Goal: Transaction & Acquisition: Obtain resource

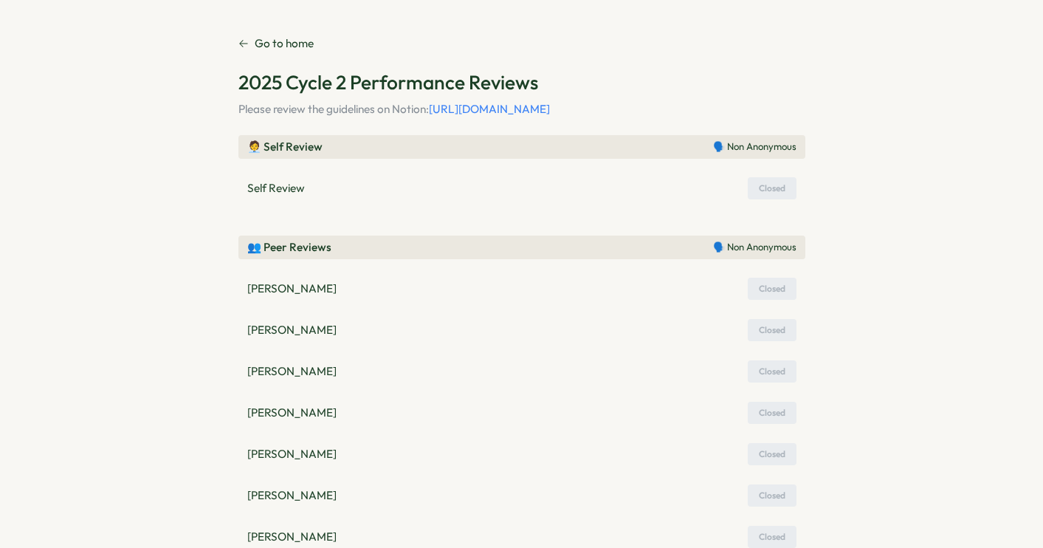
click at [269, 42] on p "Go to home" at bounding box center [284, 43] width 59 height 16
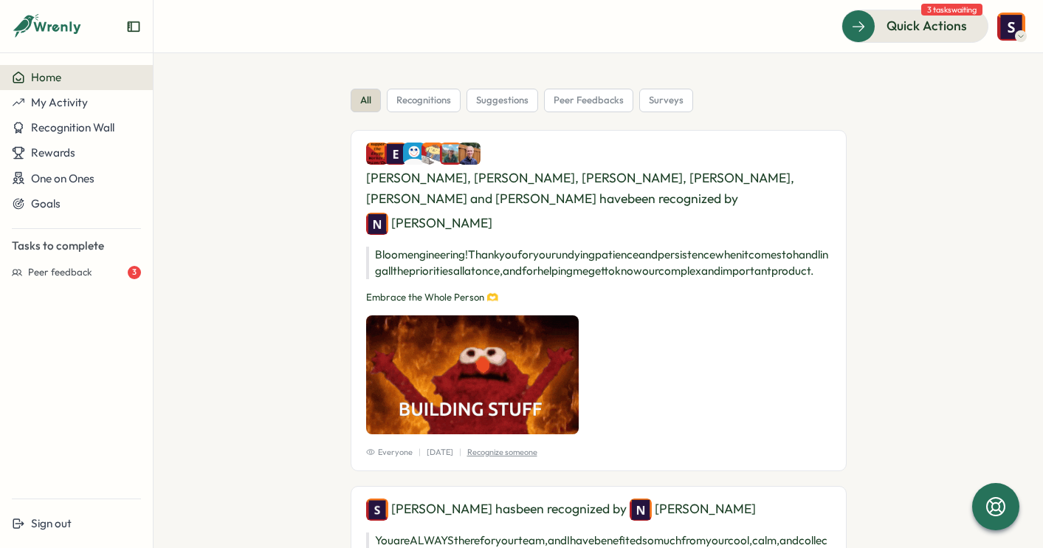
scroll to position [237, 0]
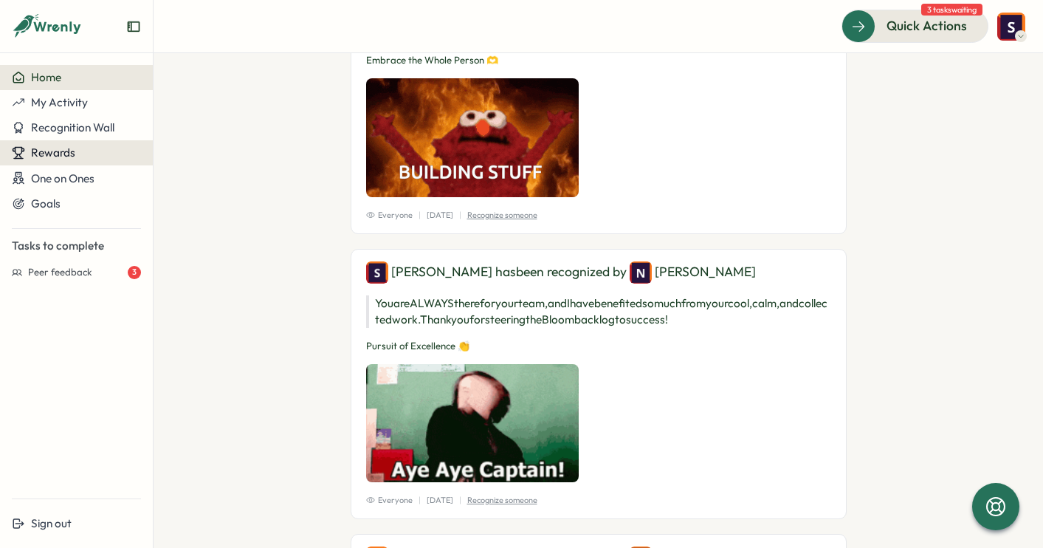
click at [89, 151] on div "Rewards" at bounding box center [76, 152] width 129 height 13
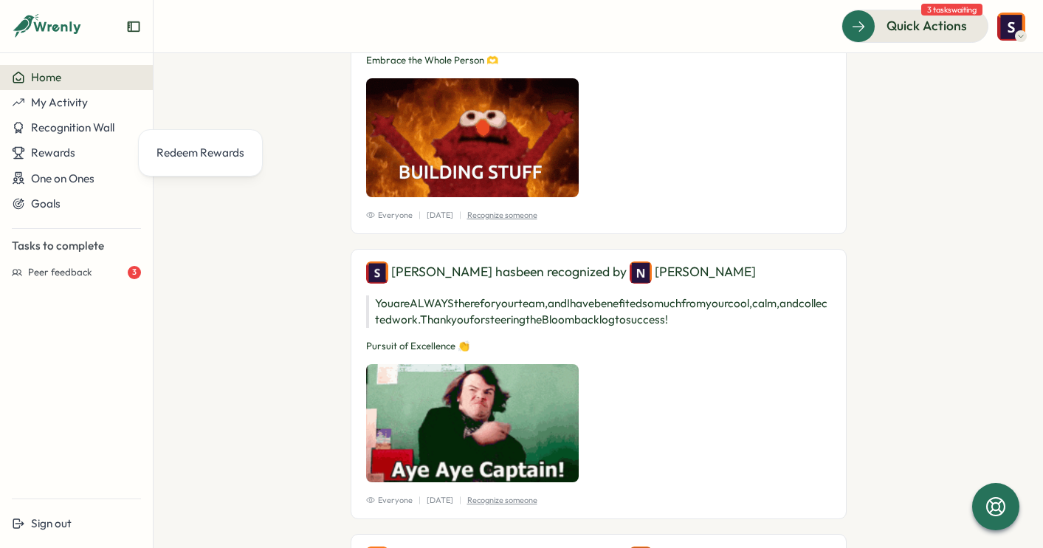
scroll to position [0, 0]
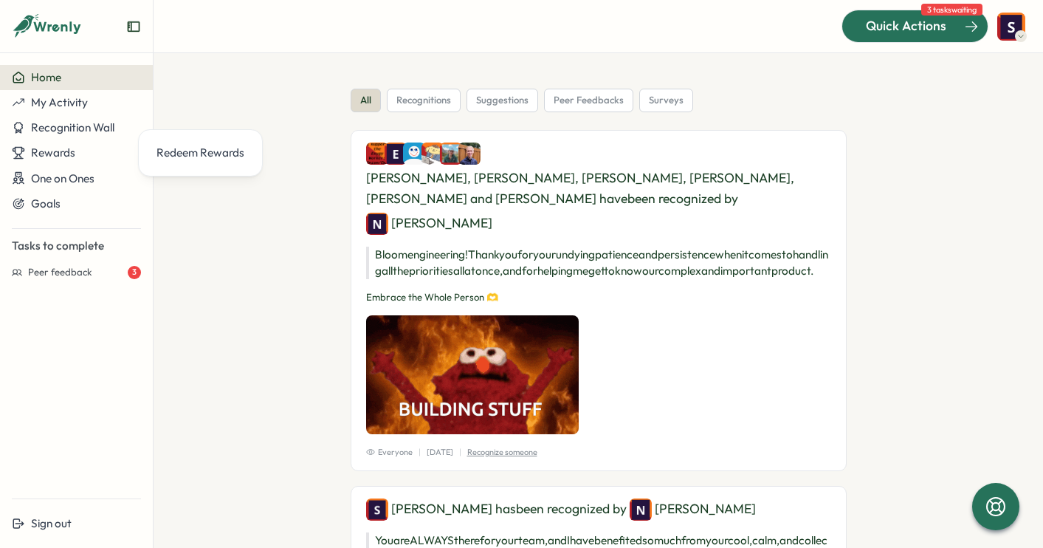
click at [887, 27] on span "Quick Actions" at bounding box center [906, 25] width 80 height 19
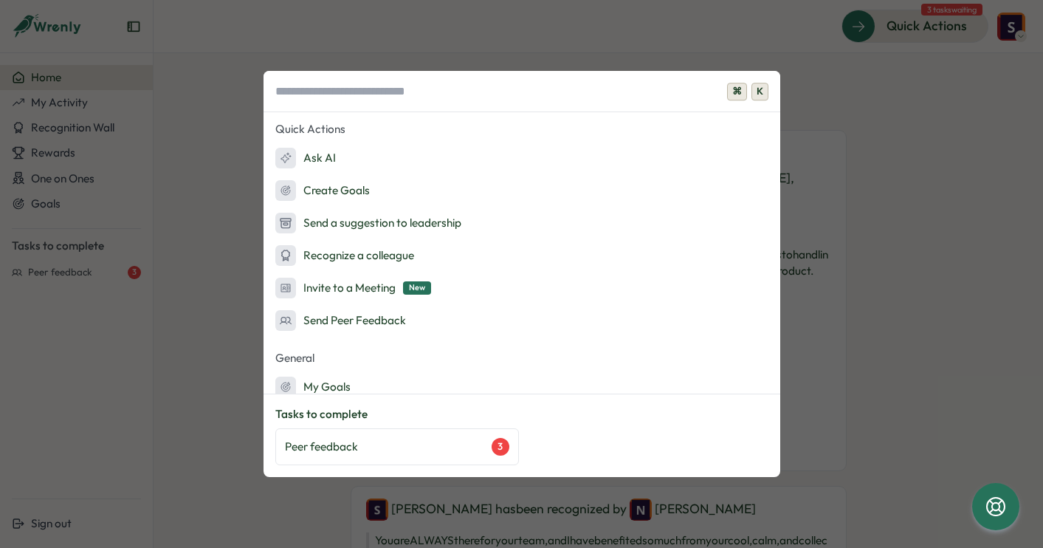
click at [879, 154] on div "⌘ K Quick Actions Ask AI Create Goals Send a suggestion to leadership Recognize…" at bounding box center [521, 274] width 1043 height 548
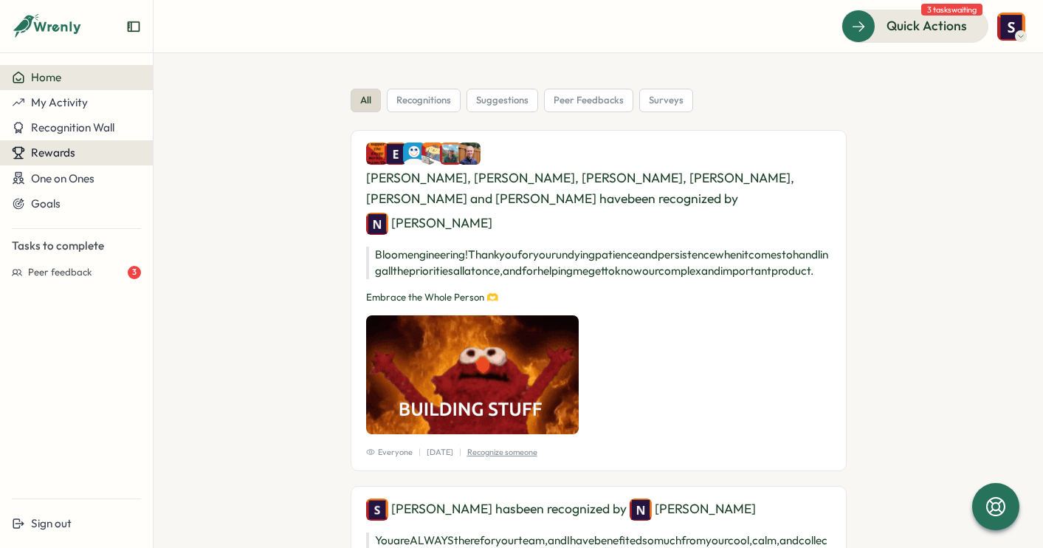
click at [128, 150] on div "Rewards" at bounding box center [76, 152] width 129 height 13
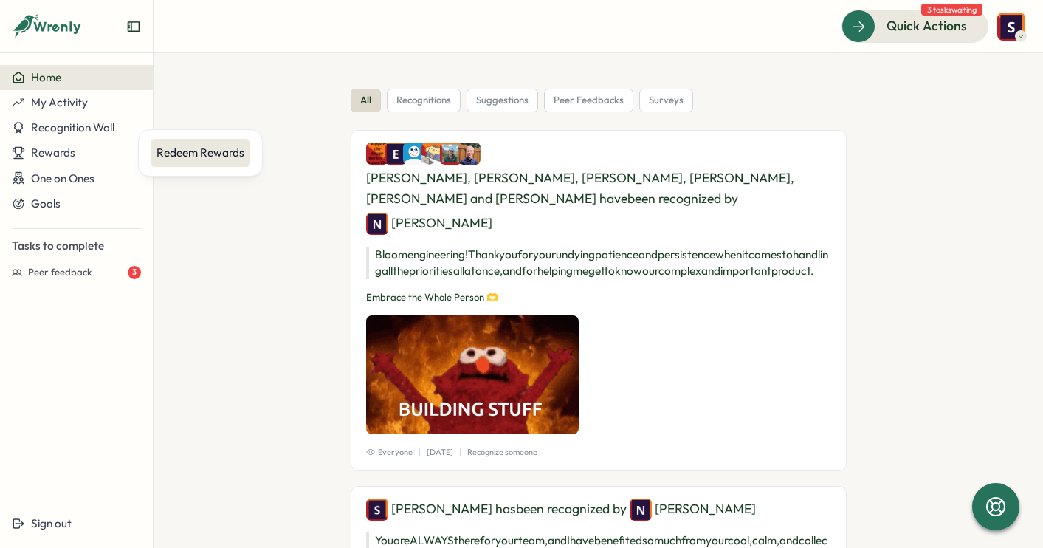
click at [187, 149] on div "Redeem Rewards" at bounding box center [201, 153] width 88 height 16
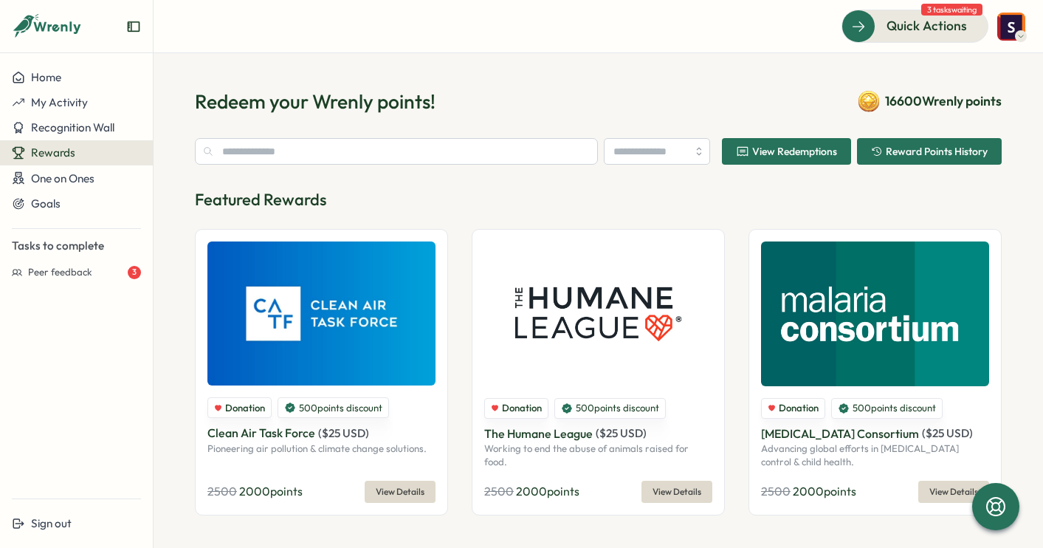
type input "**********"
click at [331, 145] on input "text" at bounding box center [396, 151] width 403 height 27
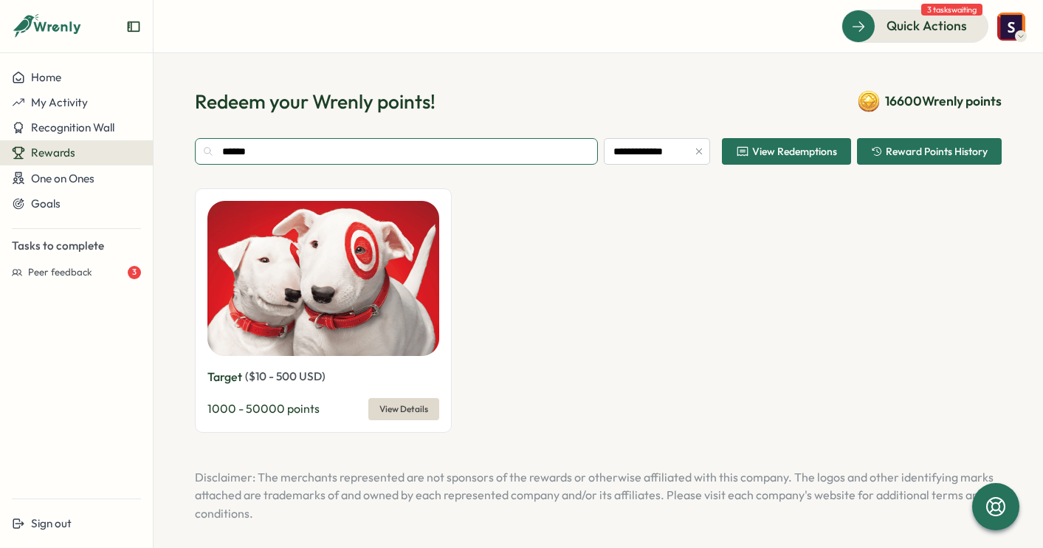
type input "******"
click at [300, 337] on img at bounding box center [323, 278] width 232 height 155
click at [393, 408] on span "View Details" at bounding box center [403, 409] width 49 height 21
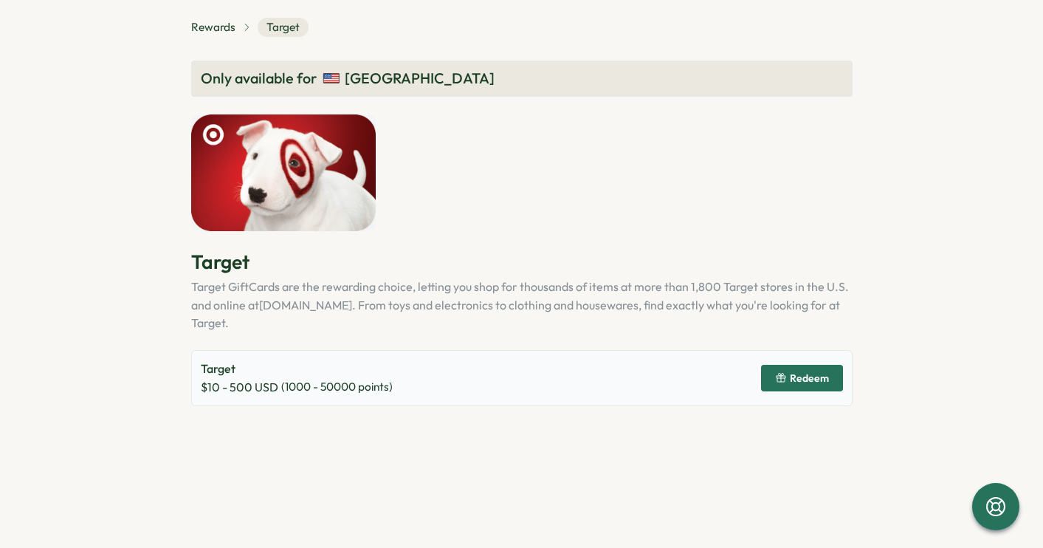
click at [777, 372] on icon "button" at bounding box center [781, 378] width 12 height 12
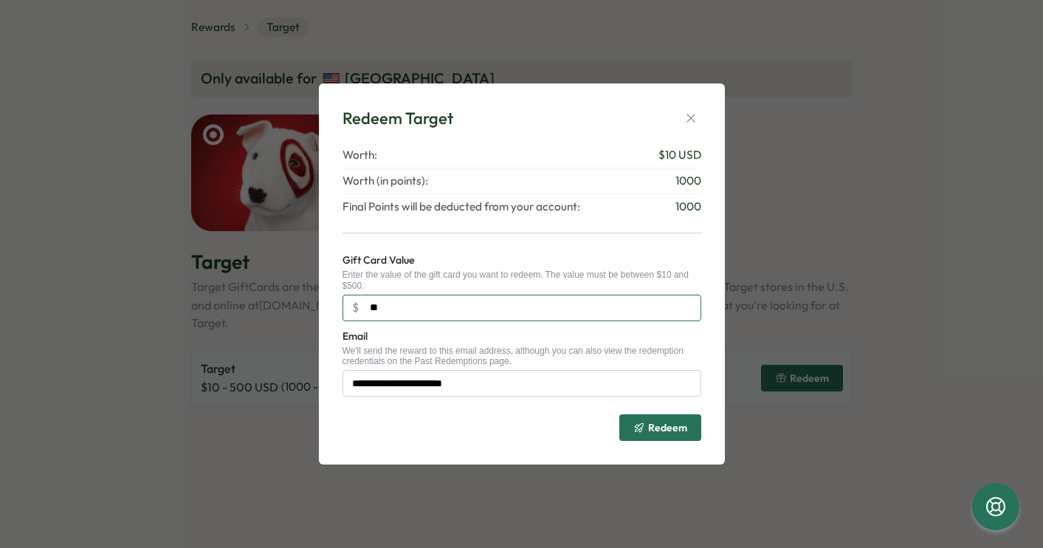
click at [571, 309] on input "**" at bounding box center [522, 308] width 359 height 27
click at [690, 114] on icon "button" at bounding box center [691, 118] width 15 height 15
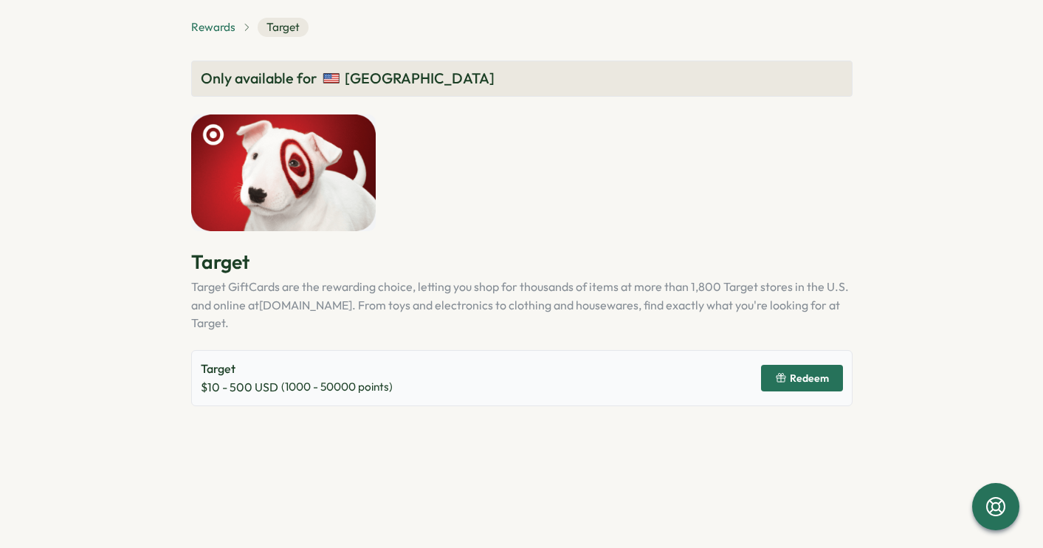
click at [223, 26] on span "Rewards" at bounding box center [213, 27] width 44 height 16
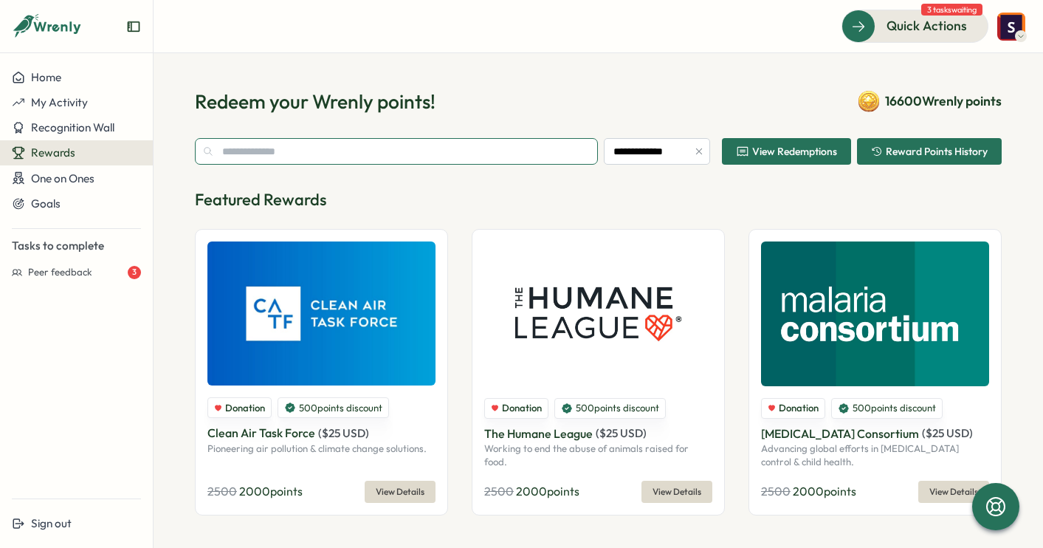
click at [304, 159] on input "text" at bounding box center [396, 151] width 403 height 27
click at [320, 160] on input "text" at bounding box center [396, 151] width 403 height 27
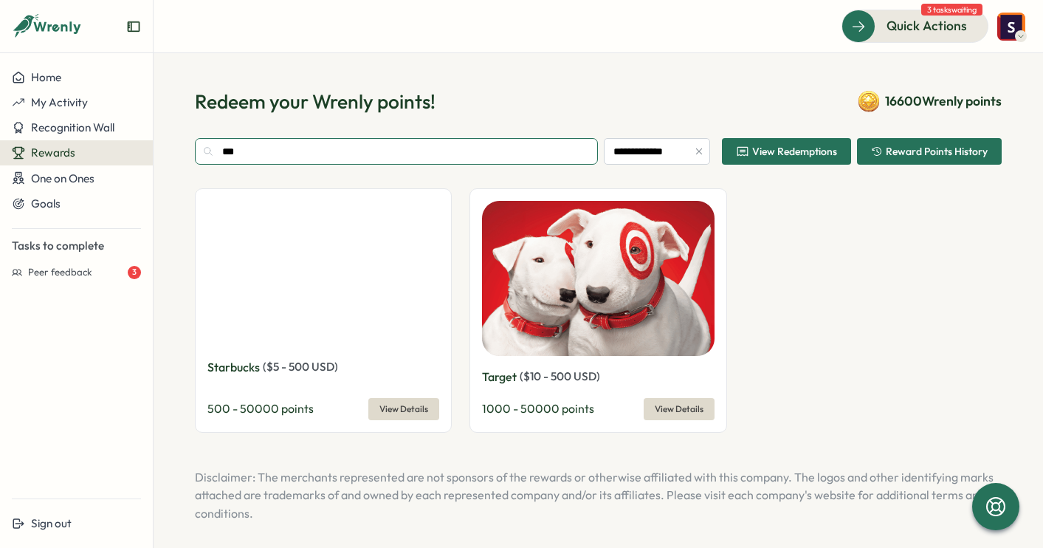
type input "***"
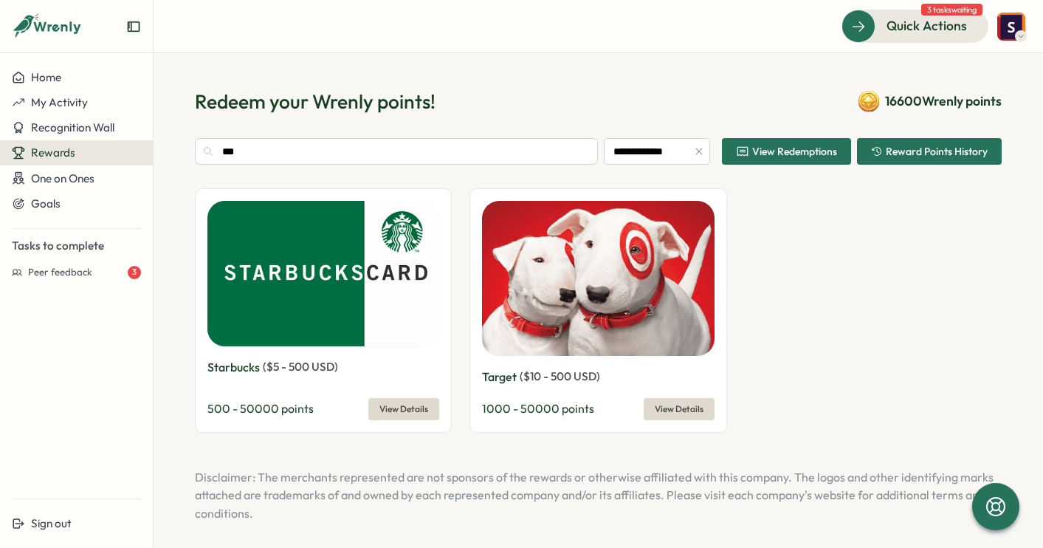
click at [621, 351] on img at bounding box center [598, 278] width 232 height 155
click at [678, 411] on span "View Details" at bounding box center [679, 409] width 49 height 21
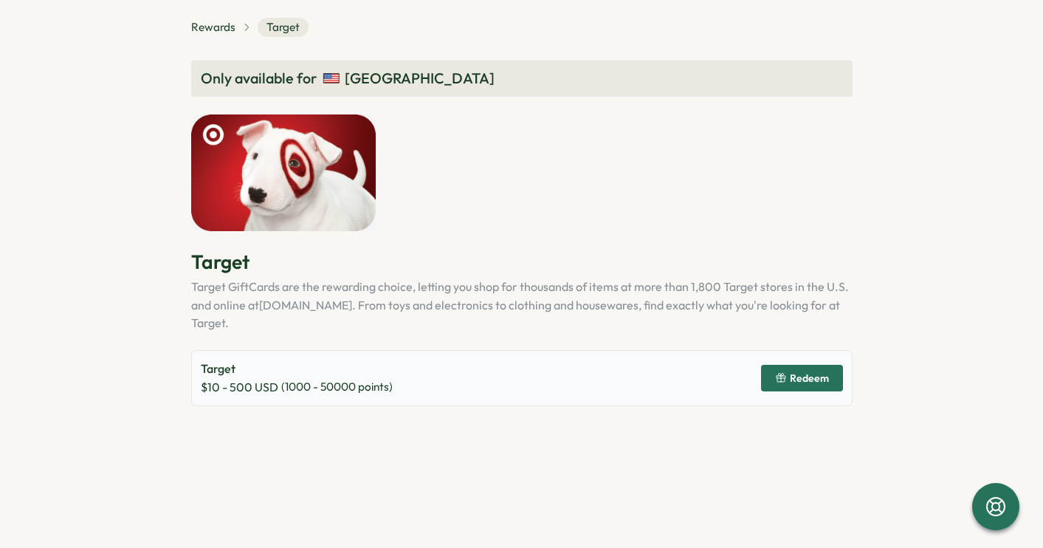
click at [823, 373] on span "Redeem" at bounding box center [809, 378] width 39 height 10
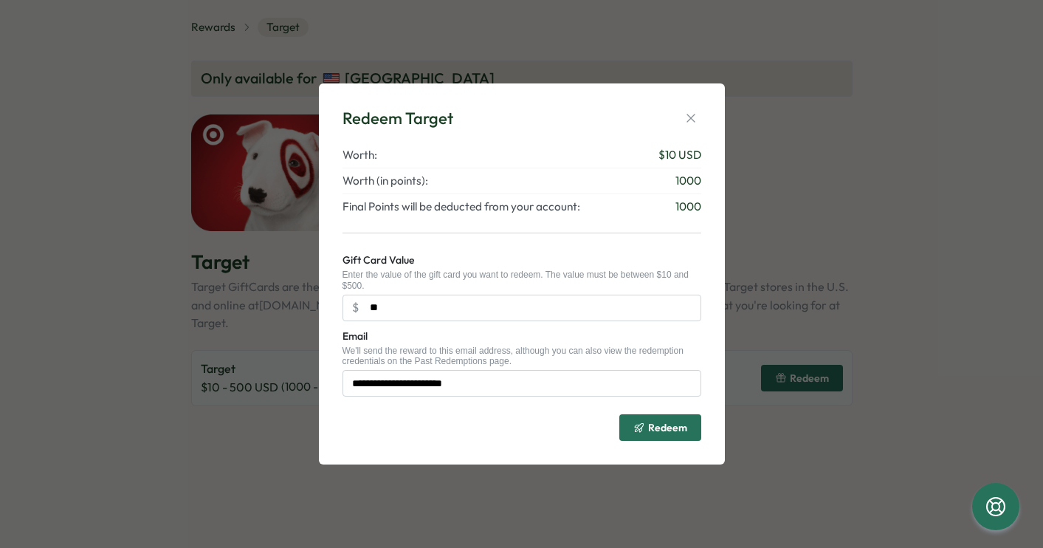
click at [688, 153] on span "$ 10 USD" at bounding box center [680, 155] width 43 height 16
click at [587, 309] on input "**" at bounding box center [522, 308] width 359 height 27
click at [691, 117] on icon "button" at bounding box center [691, 118] width 15 height 15
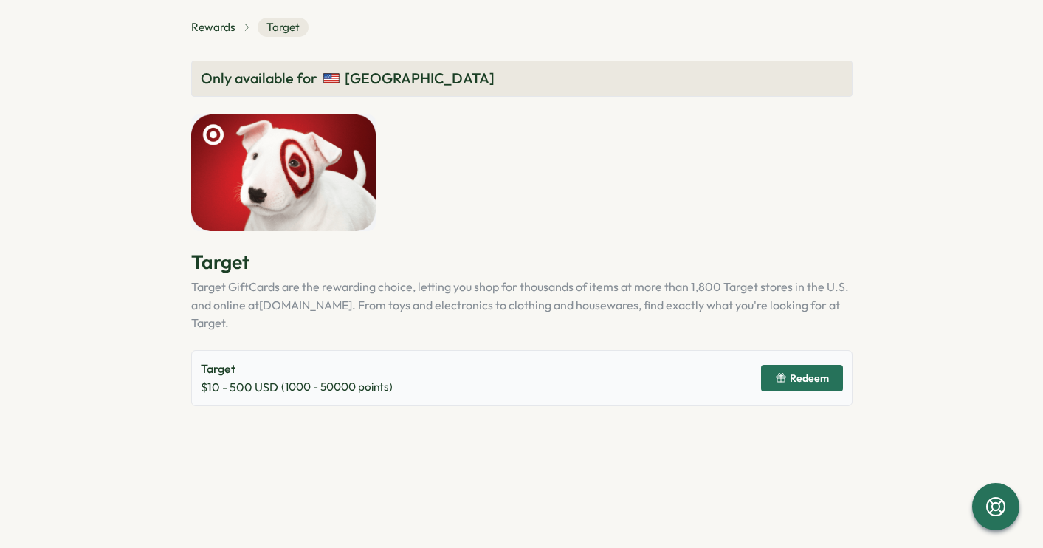
click at [456, 385] on div "Target $ 10 - 500 USD ( 1000 - 50000 points) Redeem" at bounding box center [521, 378] width 661 height 56
click at [340, 363] on p "Target" at bounding box center [297, 369] width 192 height 18
click at [793, 374] on span "Redeem" at bounding box center [802, 377] width 54 height 25
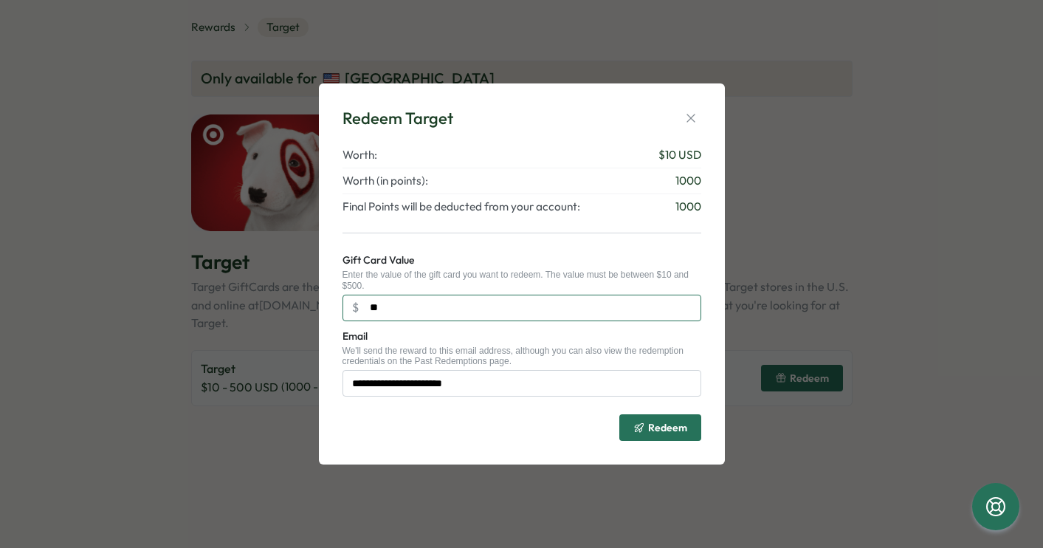
click at [506, 310] on input "**" at bounding box center [522, 308] width 359 height 27
type input "***"
click at [667, 427] on span "Redeem" at bounding box center [667, 427] width 39 height 10
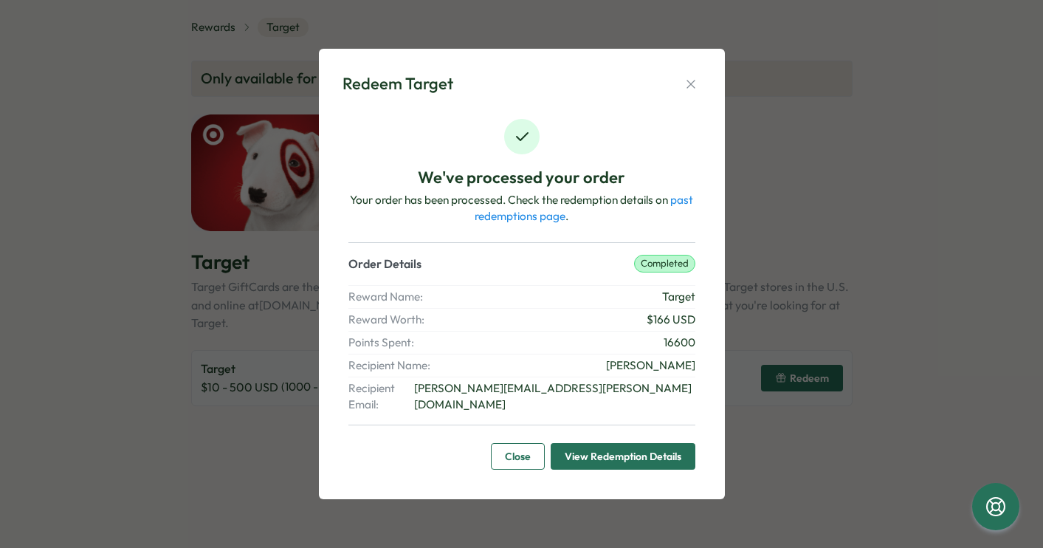
click at [665, 444] on span "View Redemption Details" at bounding box center [623, 456] width 117 height 25
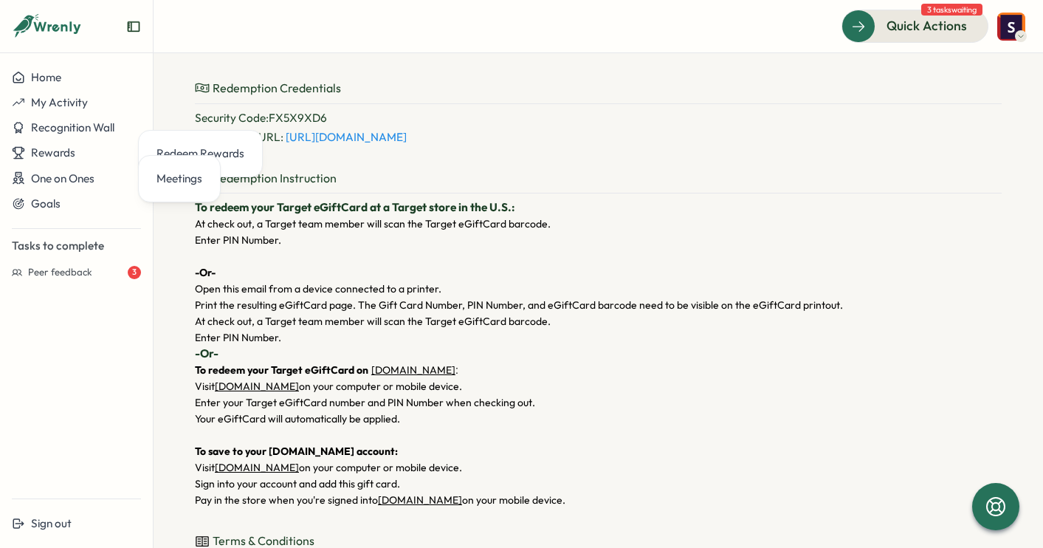
scroll to position [217, 0]
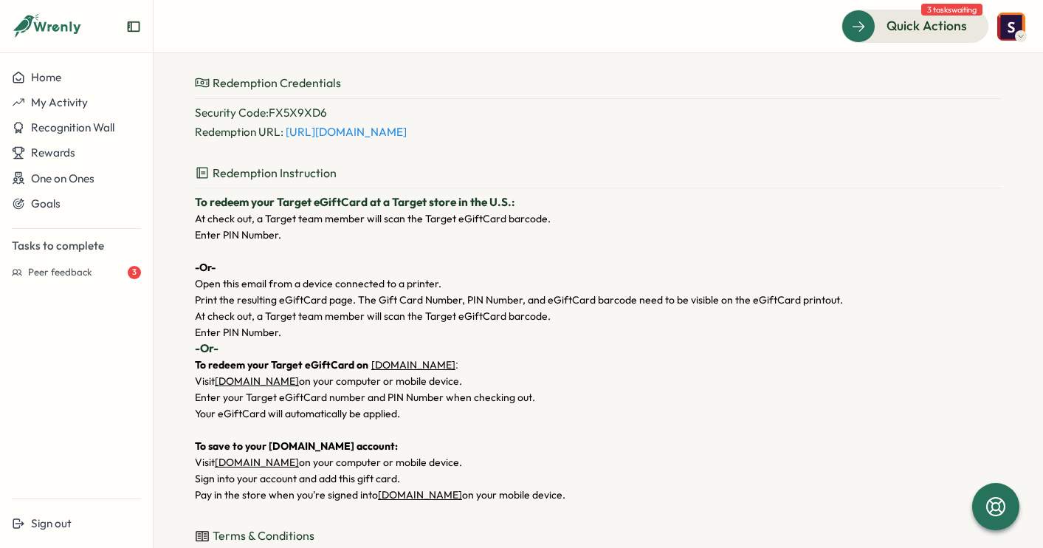
click at [407, 139] on link "[URL][DOMAIN_NAME]" at bounding box center [346, 132] width 121 height 14
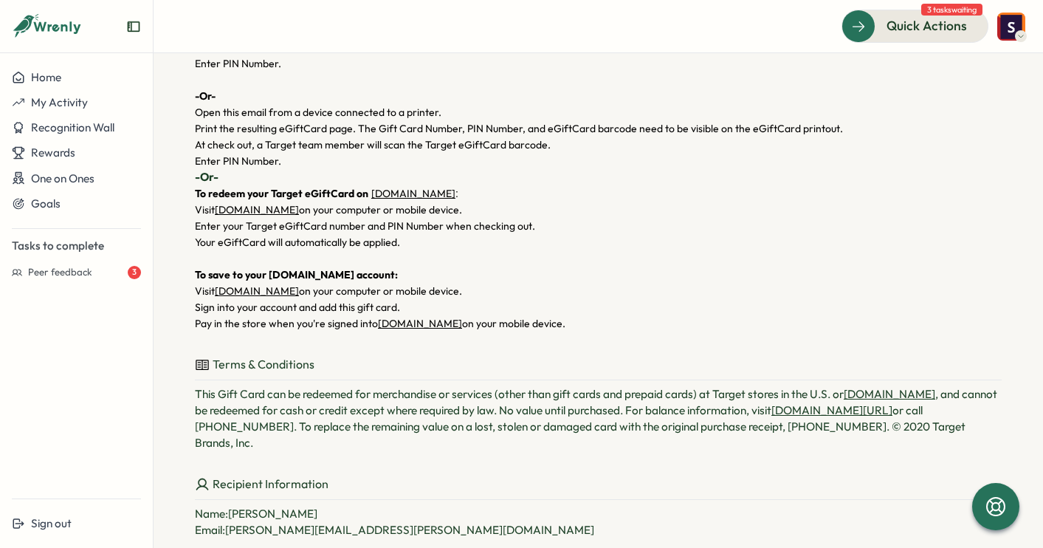
scroll to position [391, 0]
